Goal: Information Seeking & Learning: Learn about a topic

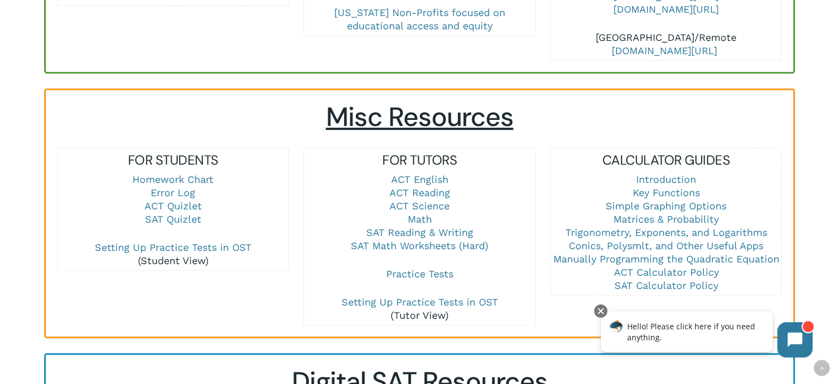
scroll to position [680, 0]
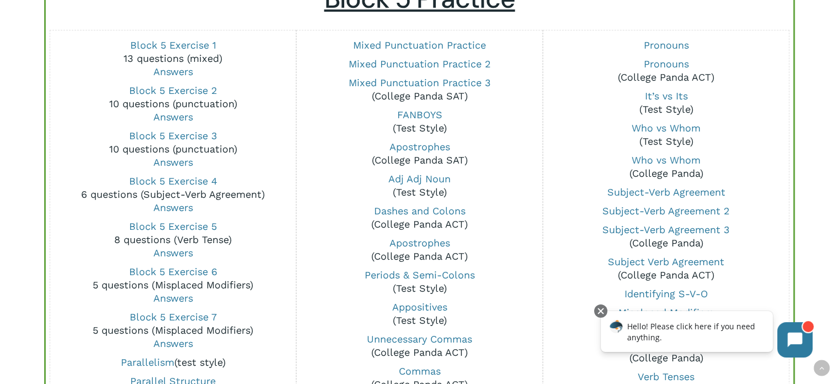
scroll to position [880, 0]
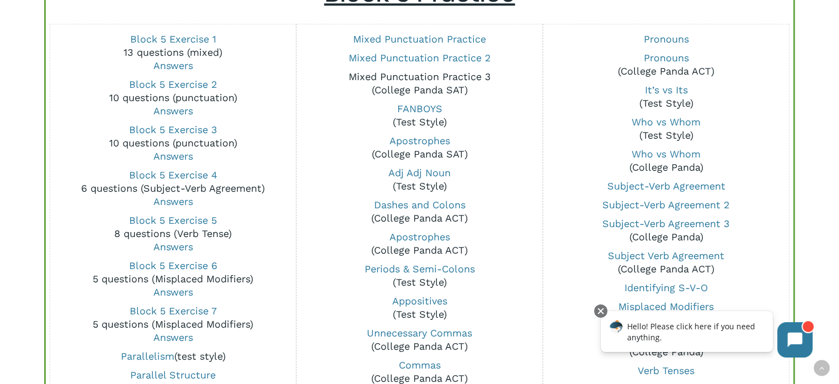
click at [436, 75] on link "Mixed Punctuation Practice 3" at bounding box center [419, 77] width 142 height 12
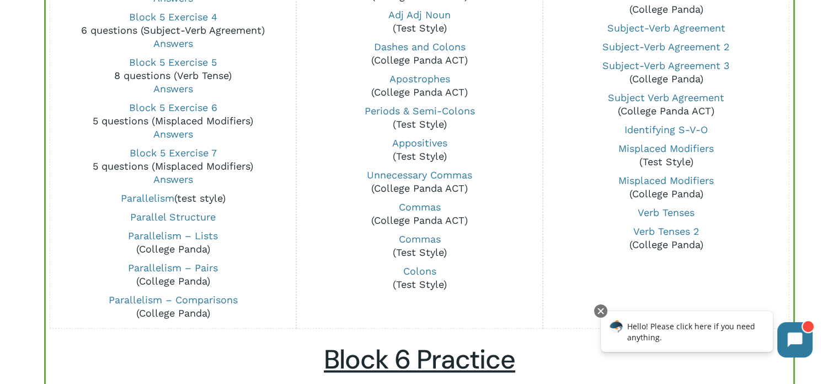
scroll to position [1041, 0]
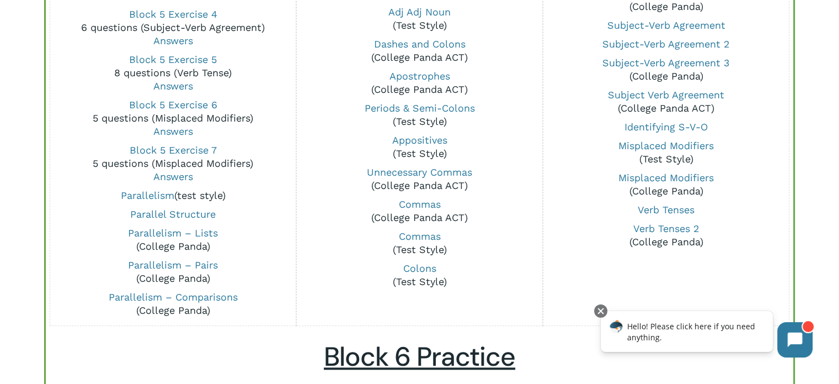
drag, startPoint x: 421, startPoint y: 233, endPoint x: 331, endPoint y: 249, distance: 91.4
click at [331, 249] on p "Commas (Test Style)" at bounding box center [419, 243] width 231 height 26
click at [413, 235] on link "Commas" at bounding box center [419, 236] width 42 height 12
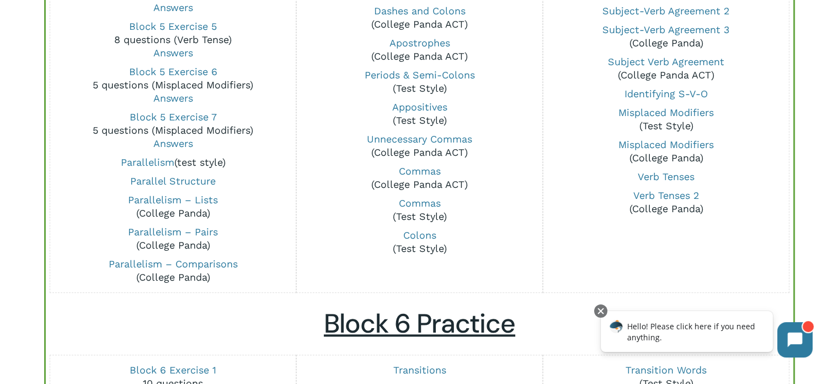
scroll to position [1075, 0]
